Goal: Find specific page/section: Find specific page/section

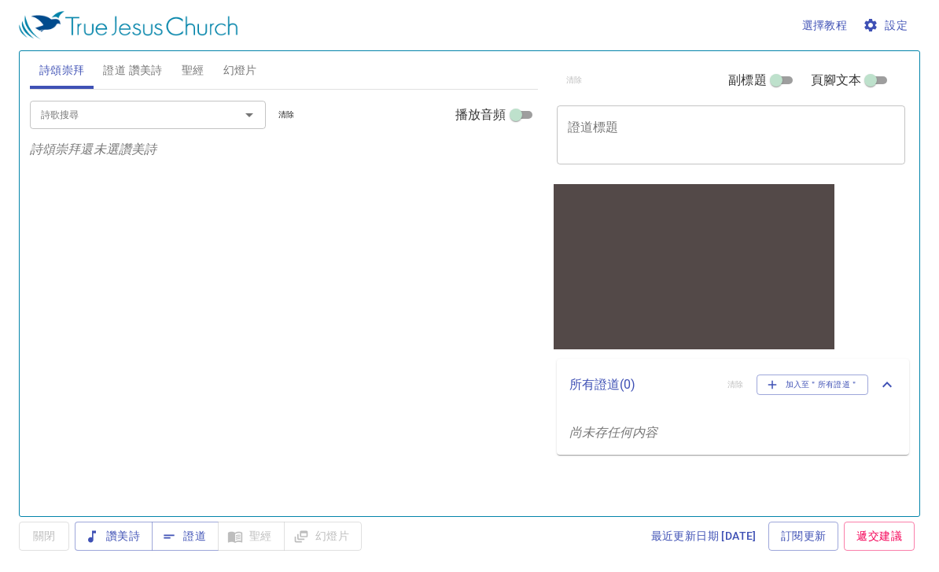
click at [151, 68] on span "證道 讚美詩" at bounding box center [132, 71] width 59 height 20
click at [256, 120] on icon "Open" at bounding box center [249, 114] width 19 height 19
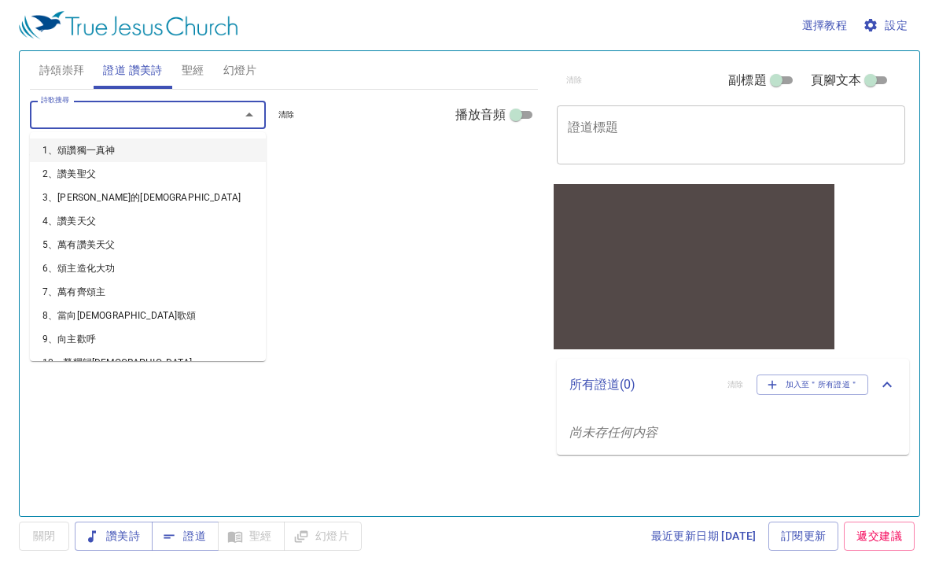
click at [323, 297] on div "詩歌搜尋 詩歌搜尋 清除 播放音頻 證道還未選讚美詩" at bounding box center [284, 296] width 508 height 413
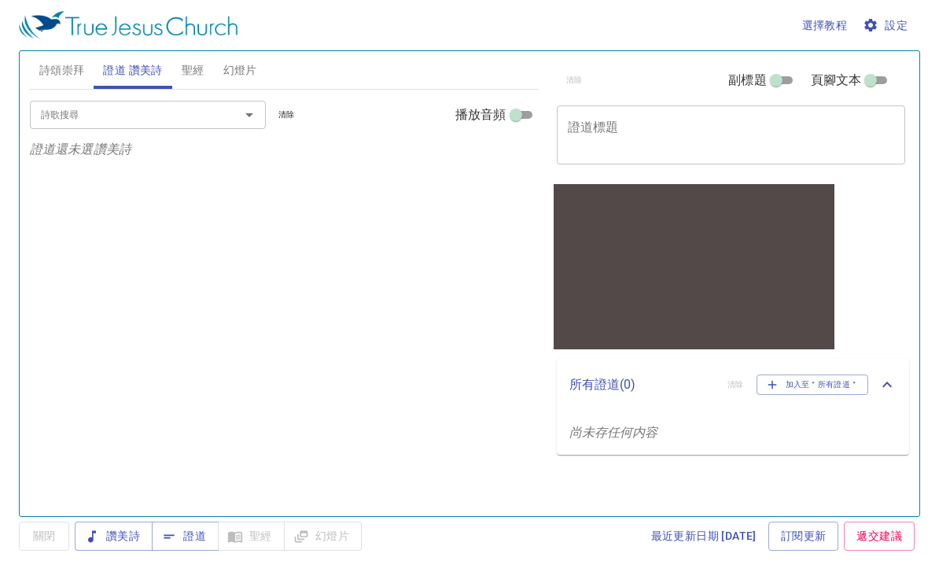
click at [205, 118] on input "詩歌搜尋" at bounding box center [125, 114] width 180 height 18
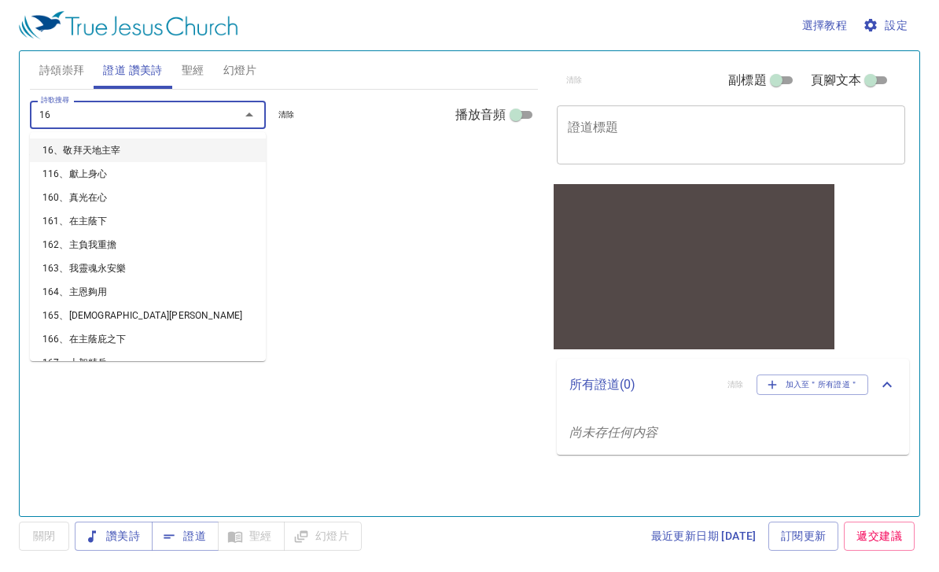
type input "162"
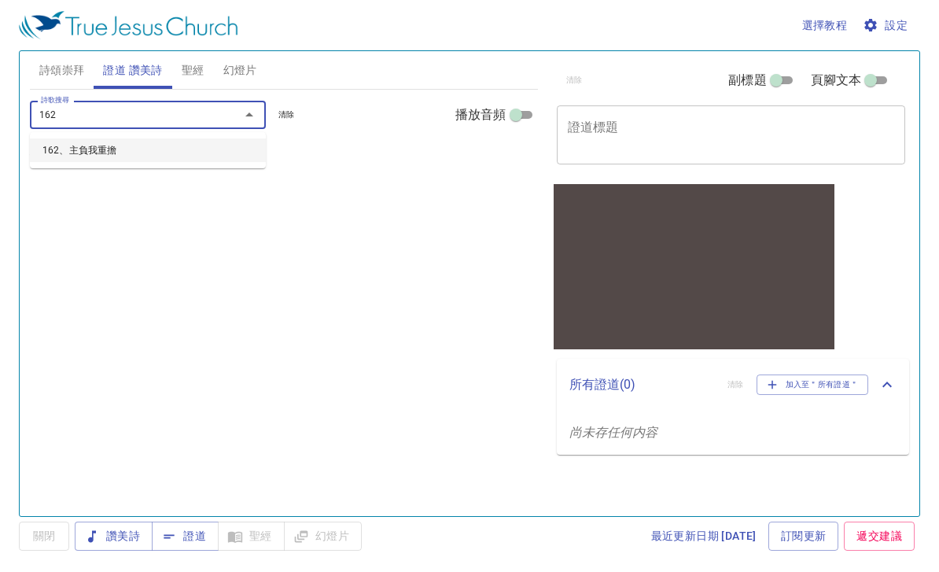
click at [212, 148] on li "162、主負我重擔" at bounding box center [148, 150] width 236 height 24
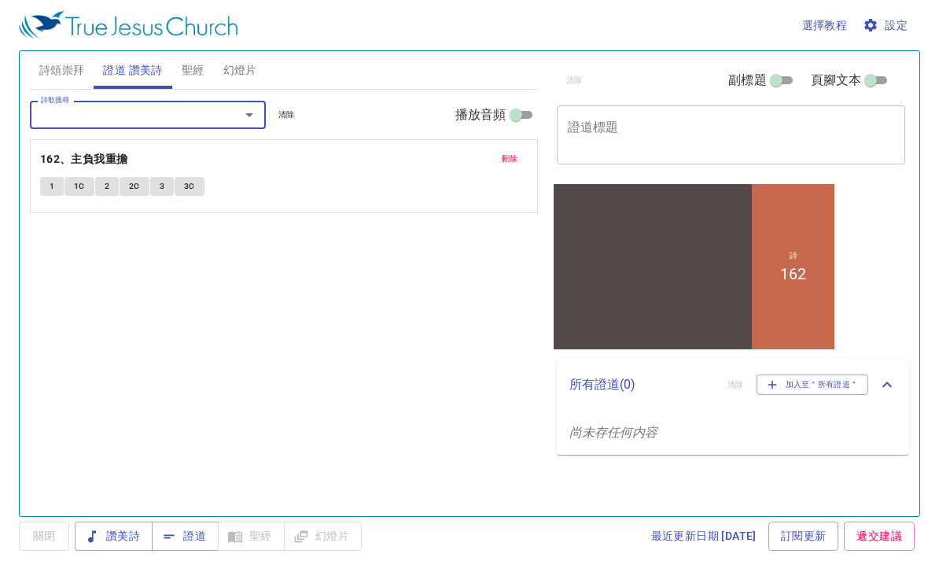
click at [41, 190] on button "1" at bounding box center [52, 186] width 24 height 19
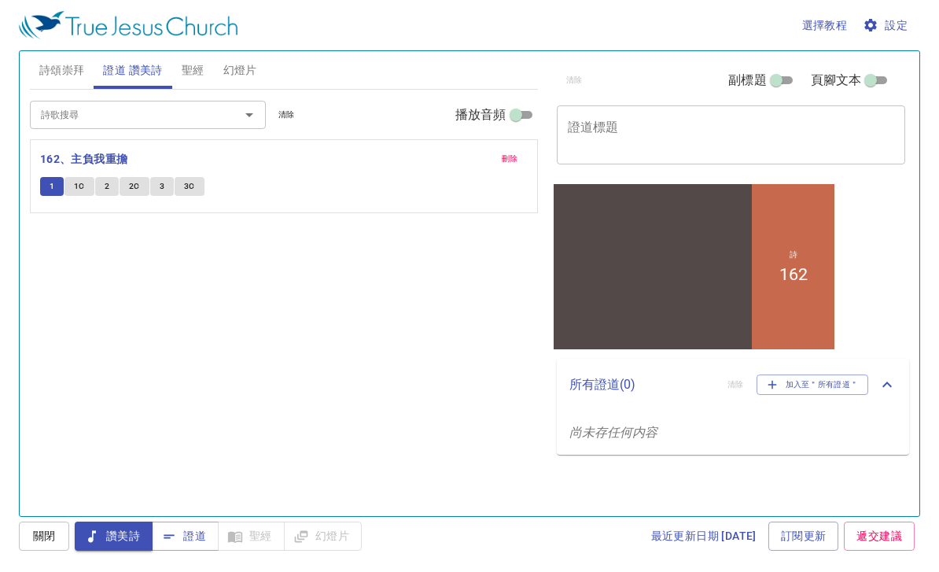
click at [105, 193] on button "2" at bounding box center [107, 186] width 24 height 19
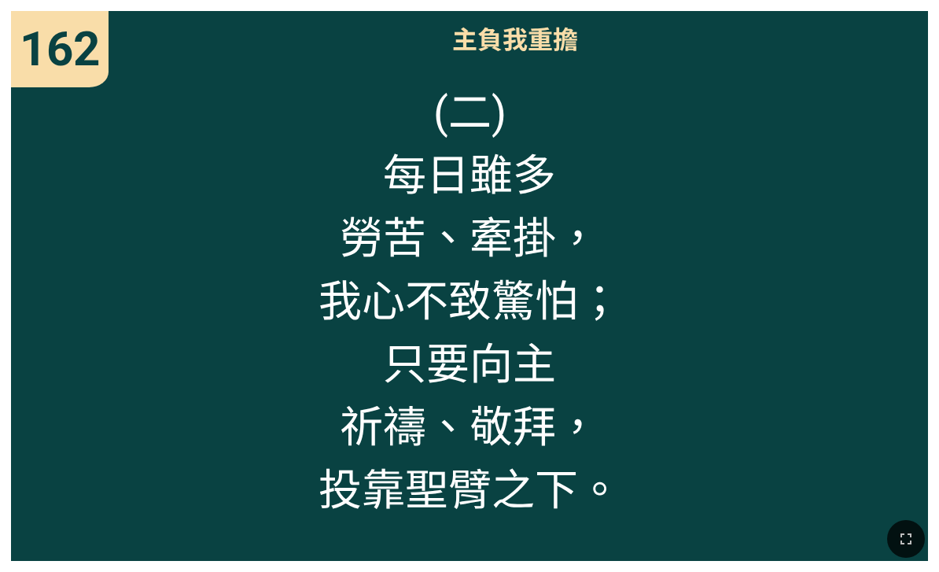
click at [904, 533] on icon "button" at bounding box center [906, 538] width 19 height 19
click at [894, 536] on button "button" at bounding box center [906, 539] width 38 height 38
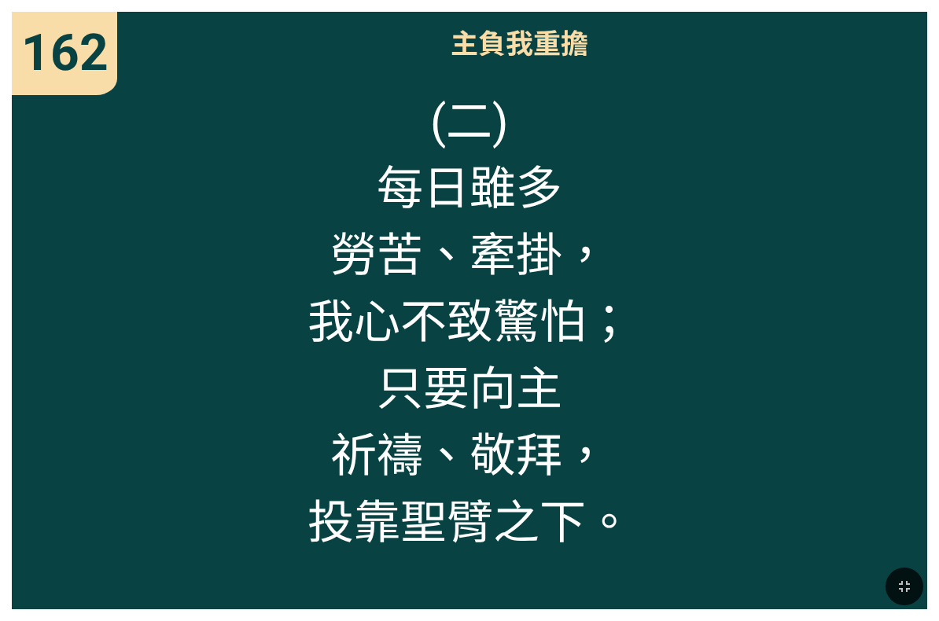
click at [665, 501] on div "(二) 每日雖多 勞苦、牽掛， 我心不致驚怕； 只要向主 祈禱、敬拜， 投靠聖臂之下。" at bounding box center [470, 341] width 916 height 538
click at [902, 571] on button "button" at bounding box center [905, 587] width 38 height 38
